Goal: Contribute content: Contribute content

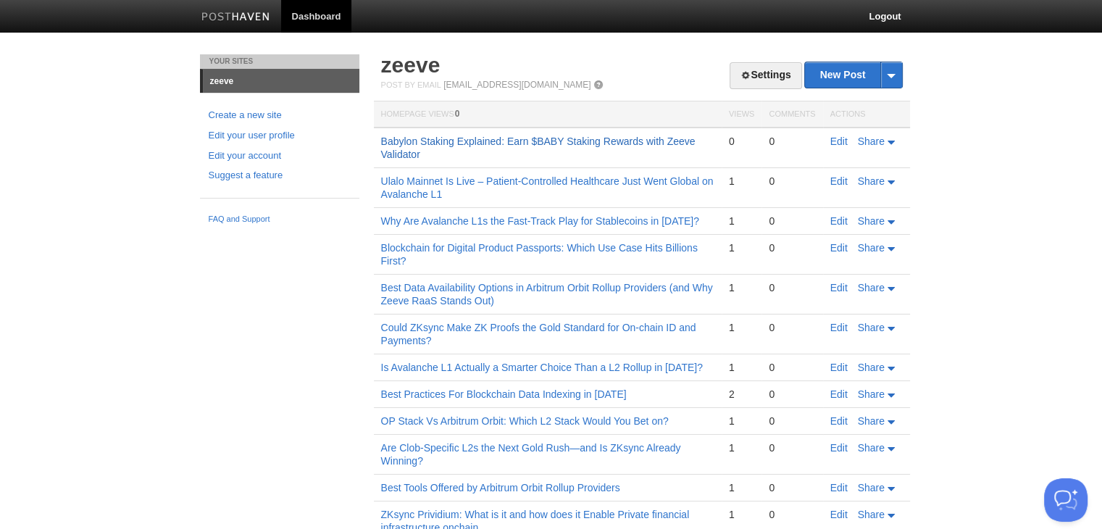
click at [475, 140] on link "Babylon Staking Explained: Earn $BABY Staking Rewards with Zeeve Validator" at bounding box center [538, 148] width 315 height 25
click at [496, 136] on link "Babylon Staking Explained: Earn $BABY Staking Rewards with Zeeve Validator" at bounding box center [538, 148] width 315 height 25
click at [838, 79] on link "New Post" at bounding box center [853, 74] width 96 height 25
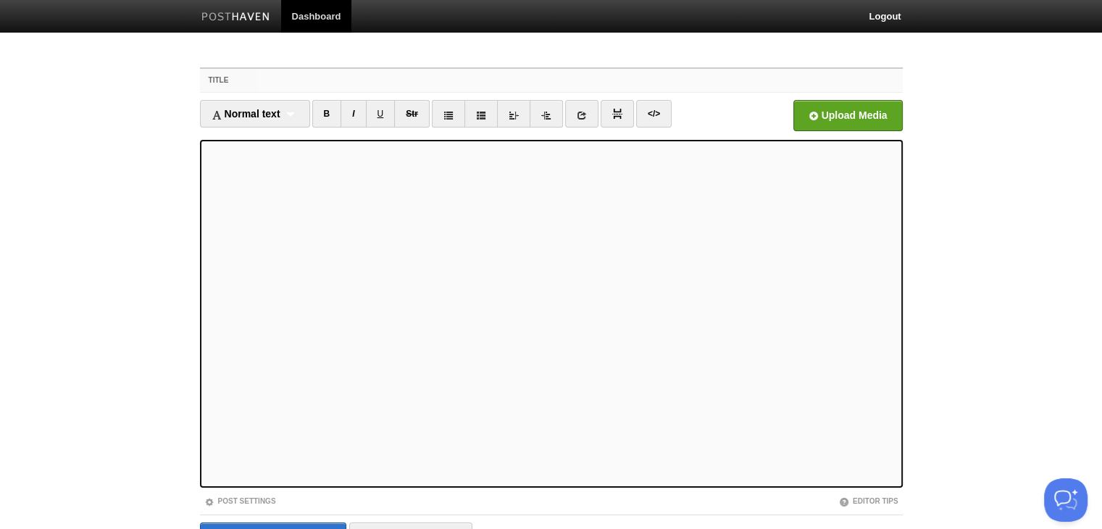
click at [354, 86] on input "Title" at bounding box center [580, 80] width 644 height 23
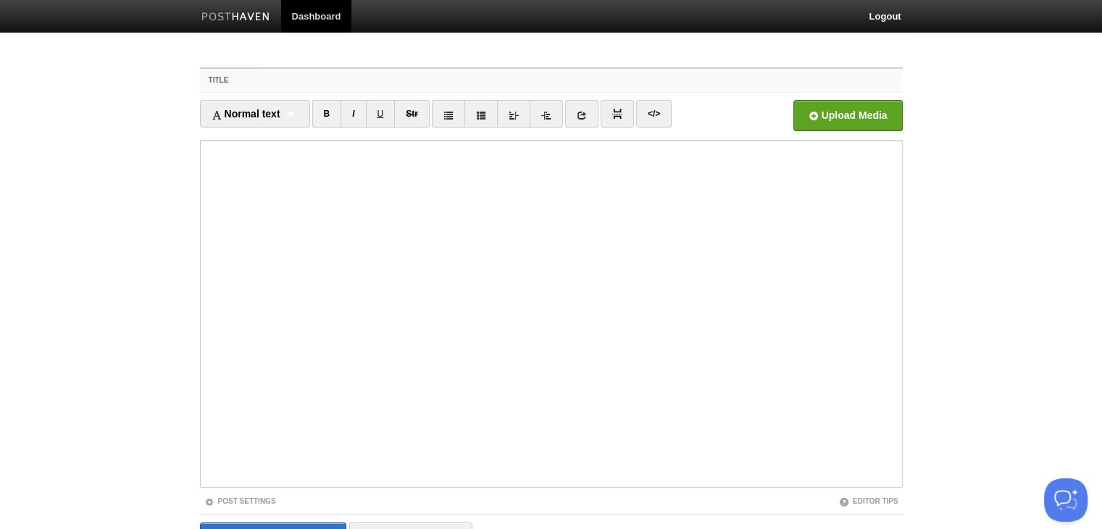
paste input "Is Avalanche L1 About to Become the Hotspot for Vehicle Finance & Mobility?"
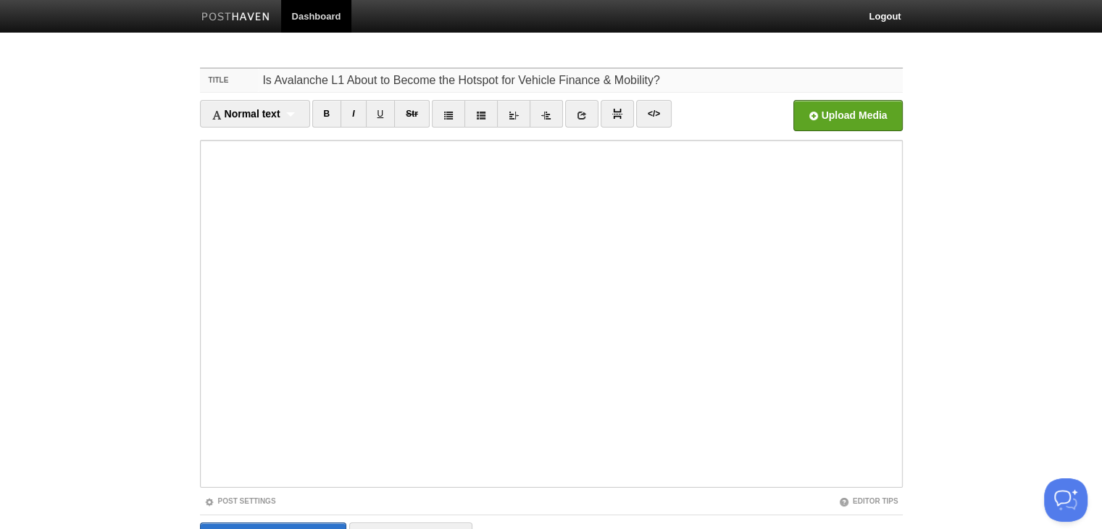
type input "Is Avalanche L1 About to Become the Hotspot for Vehicle Finance & Mobility?"
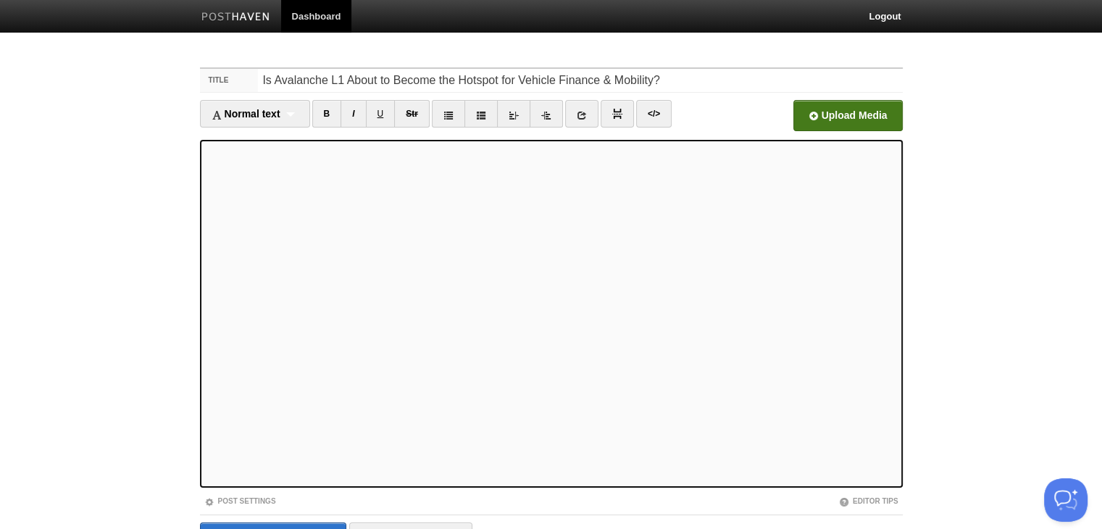
click at [851, 120] on input "file" at bounding box center [410, 120] width 1097 height 74
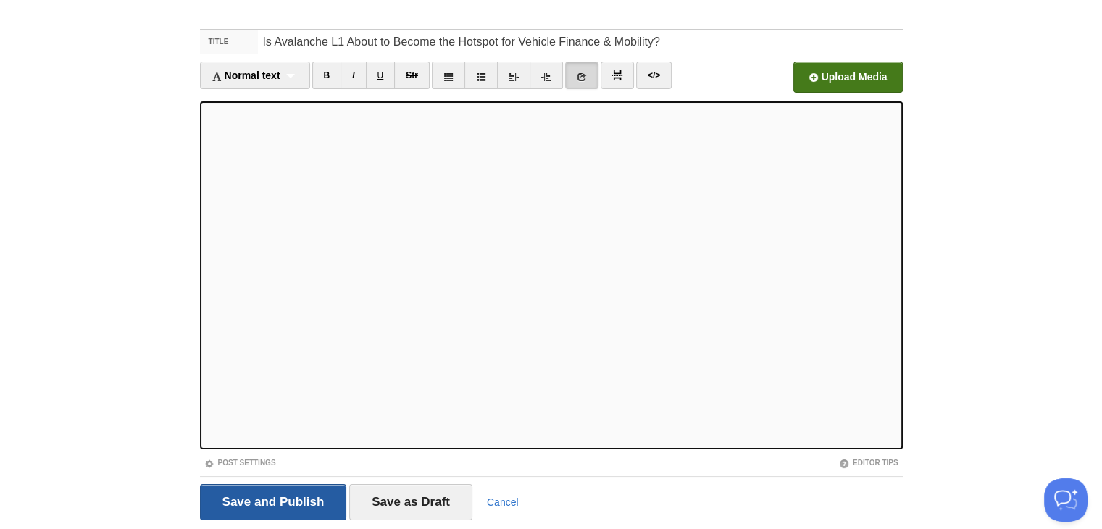
scroll to position [83, 0]
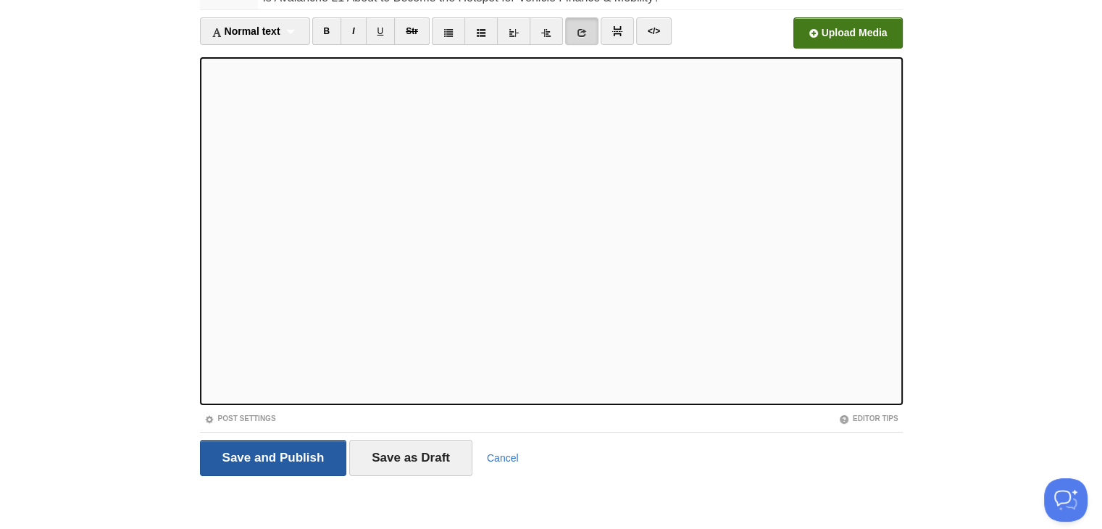
click at [258, 441] on input "Save and Publish" at bounding box center [273, 458] width 147 height 36
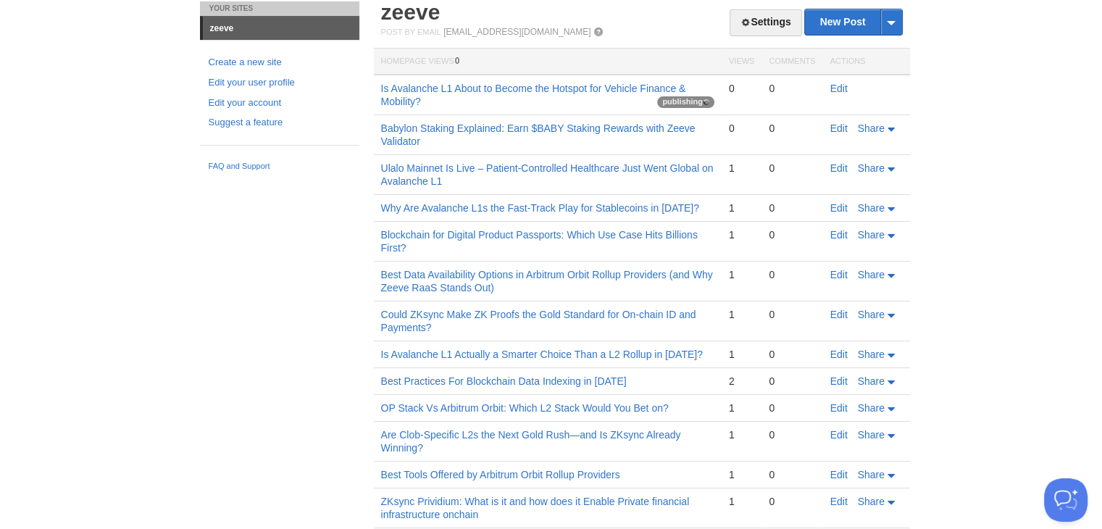
scroll to position [54, 0]
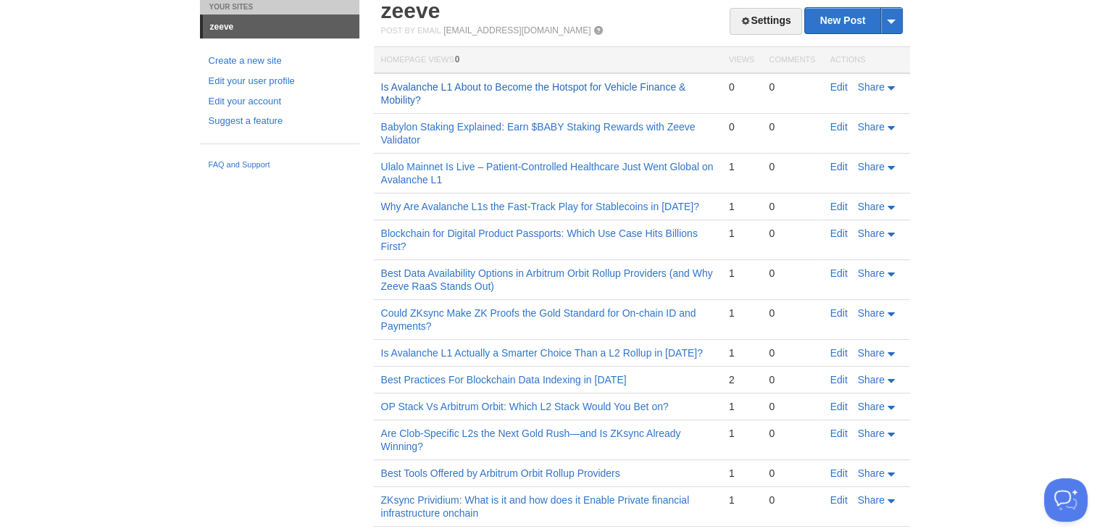
click at [458, 86] on link "Is Avalanche L1 About to Become the Hotspot for Vehicle Finance & Mobility?" at bounding box center [533, 93] width 305 height 25
